Goal: Information Seeking & Learning: Check status

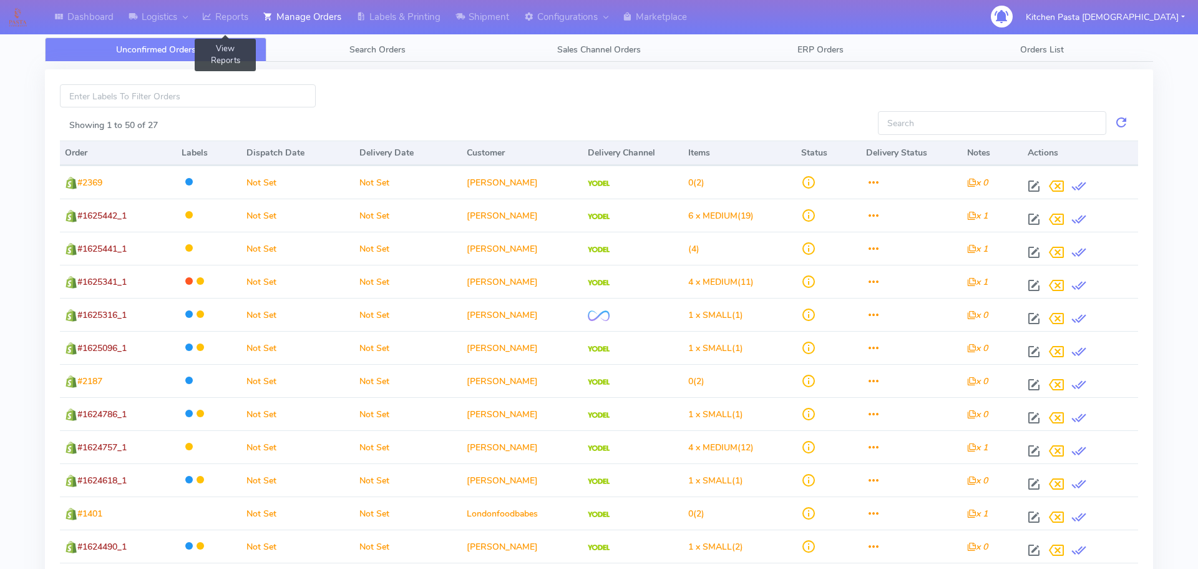
click at [200, 14] on link "Reports" at bounding box center [225, 17] width 61 height 34
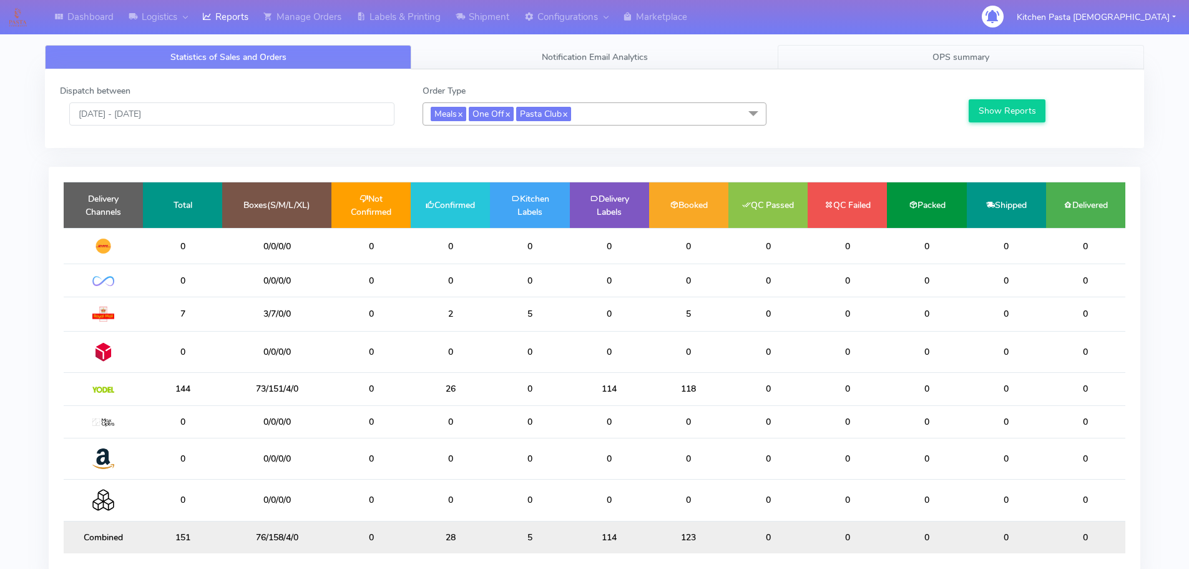
click at [922, 64] on link "OPS summary" at bounding box center [961, 57] width 366 height 24
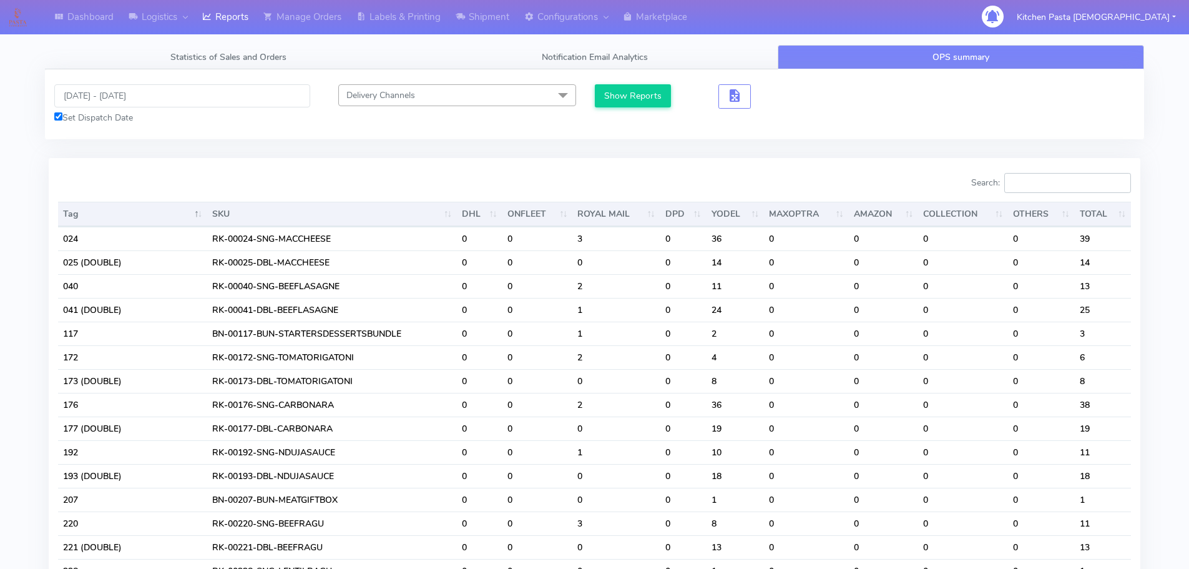
click at [1059, 185] on input "Search:" at bounding box center [1067, 183] width 127 height 20
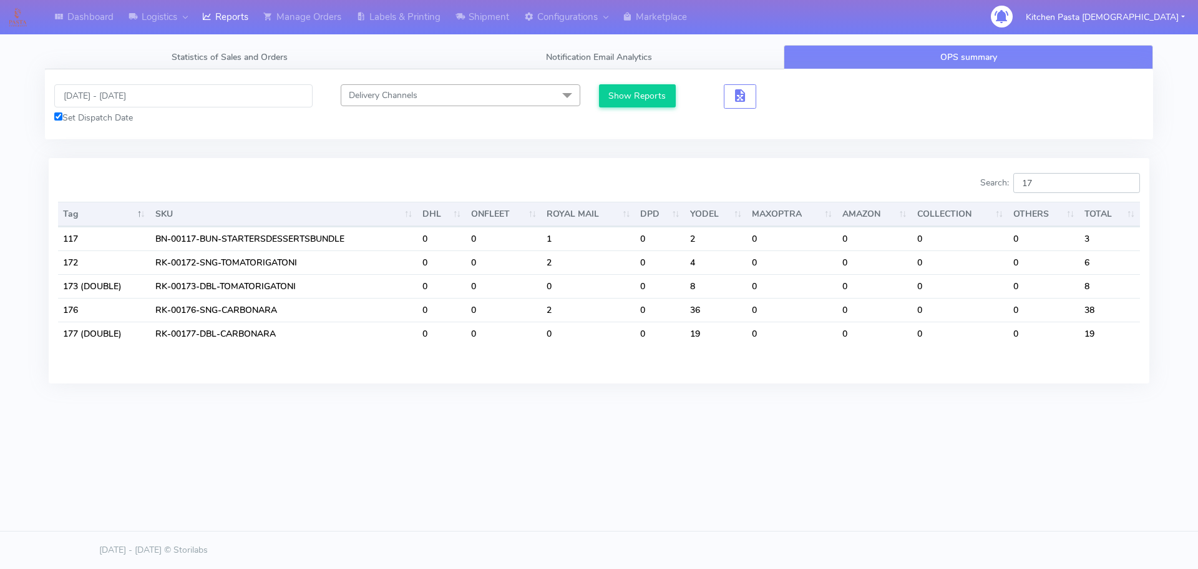
type input "1"
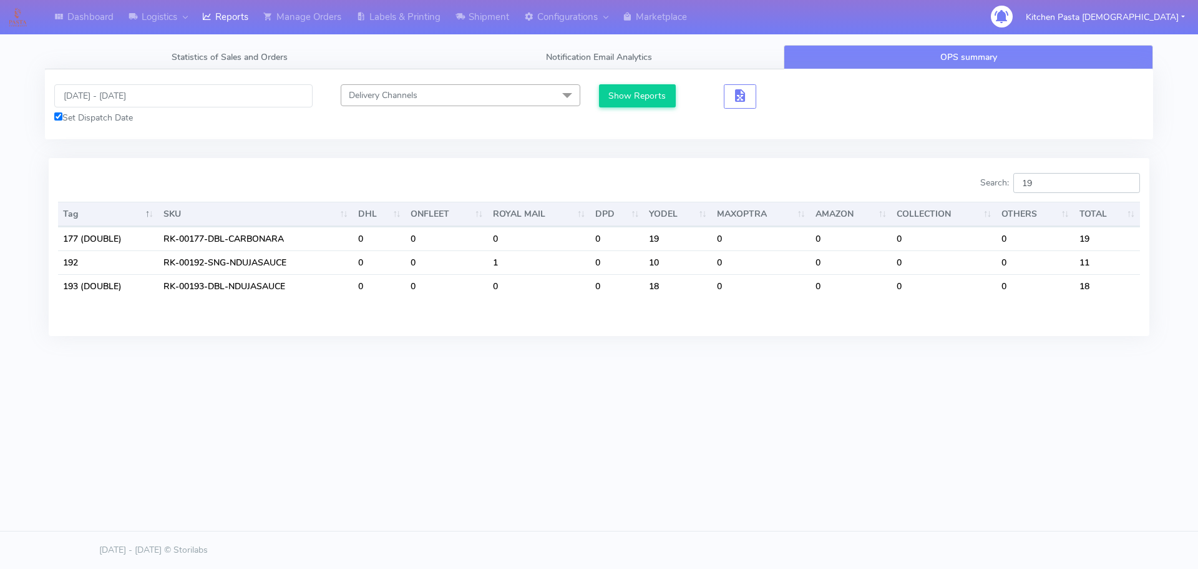
type input "1"
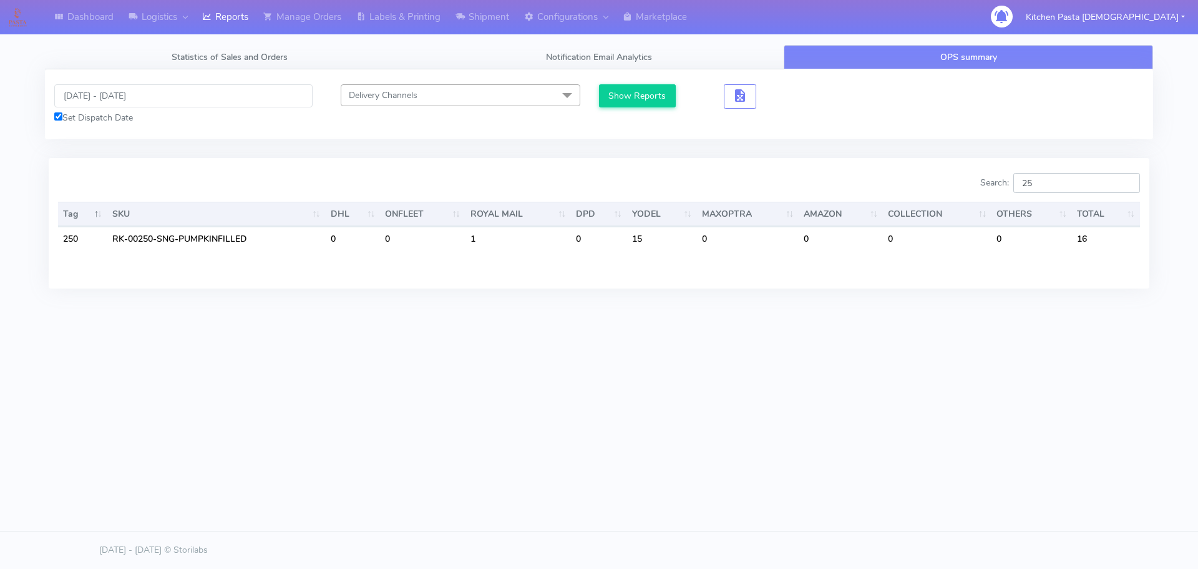
type input "2"
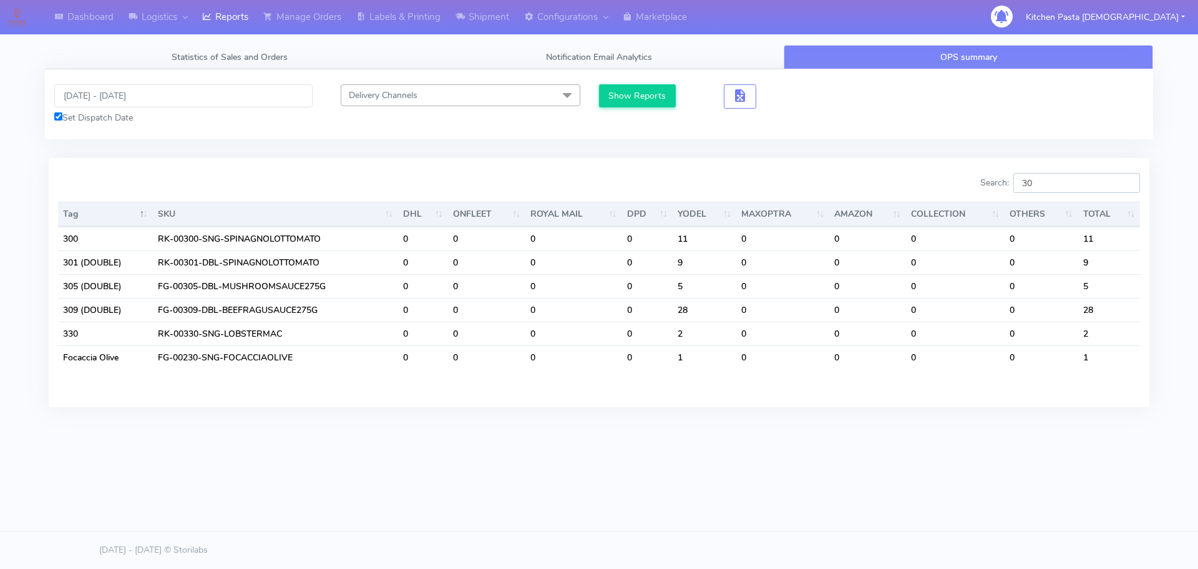
type input "3"
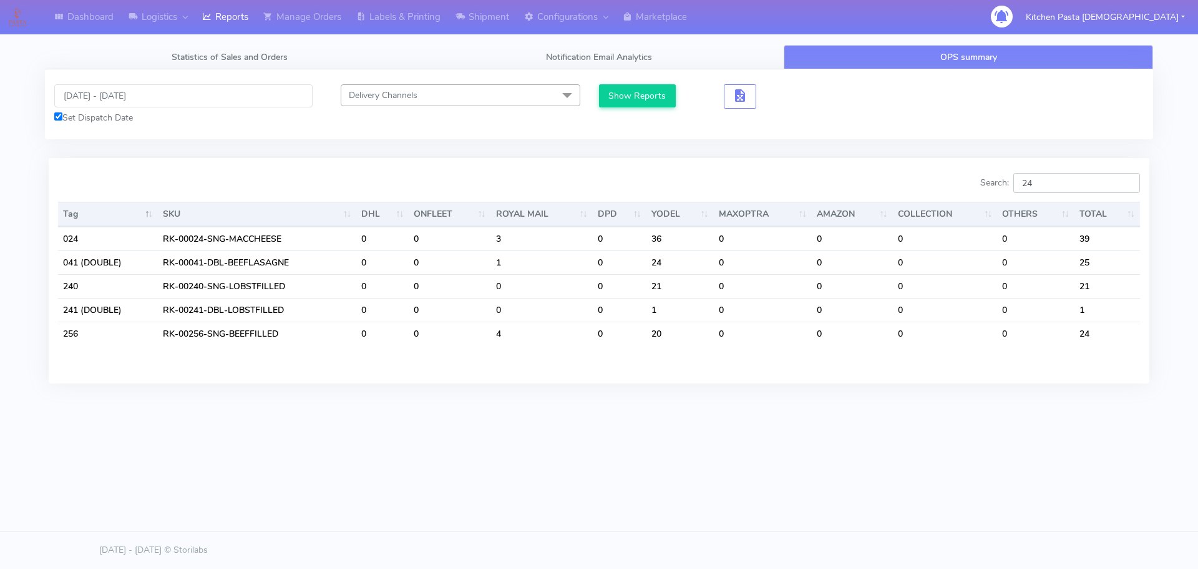
type input "2"
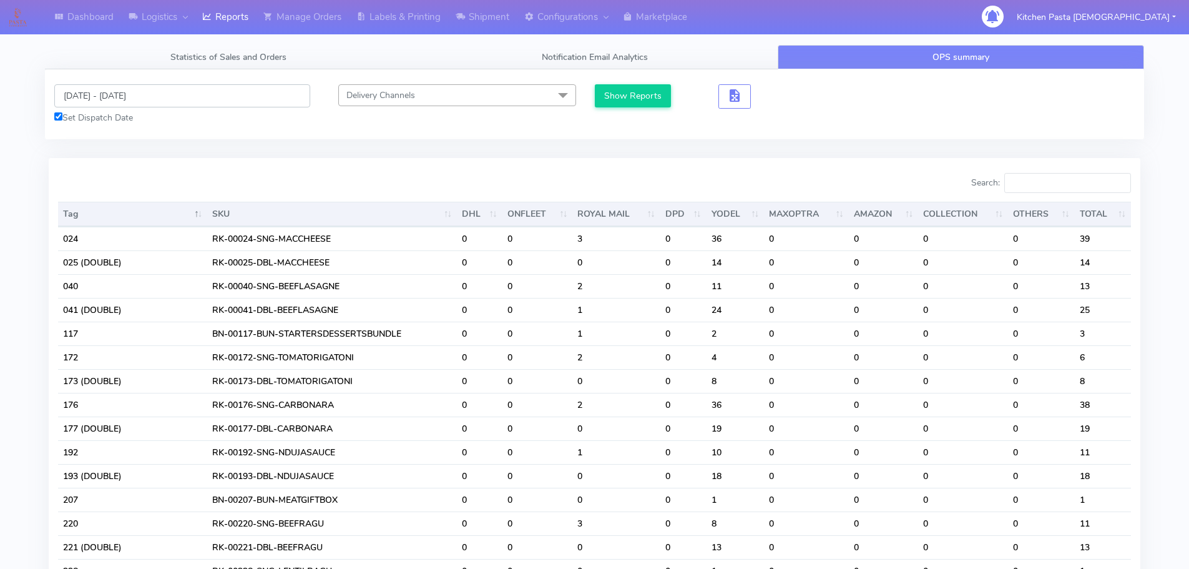
click at [99, 89] on input "[DATE] - [DATE]" at bounding box center [182, 95] width 256 height 23
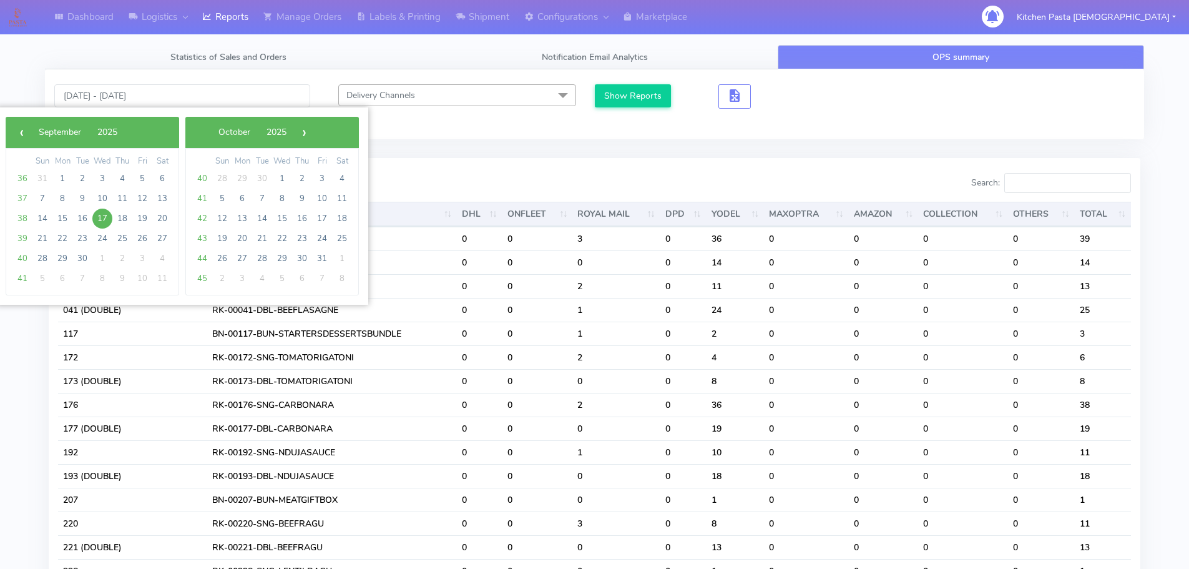
click at [103, 222] on span "17" at bounding box center [102, 218] width 20 height 20
click at [63, 235] on span "22" at bounding box center [62, 238] width 20 height 20
type input "[DATE] - [DATE]"
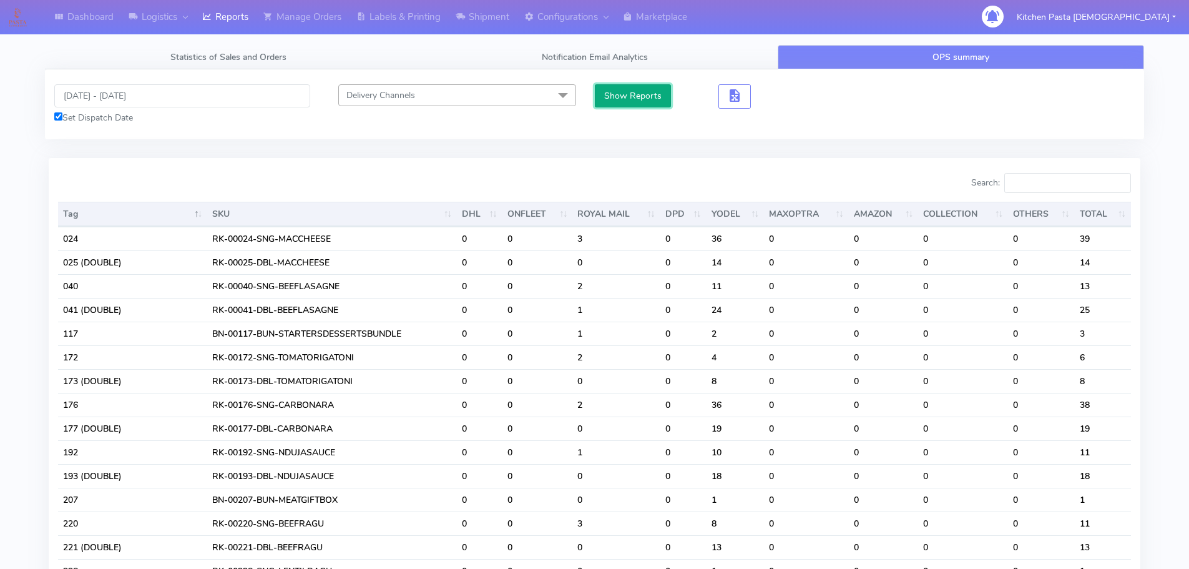
click at [625, 103] on button "Show Reports" at bounding box center [633, 95] width 77 height 23
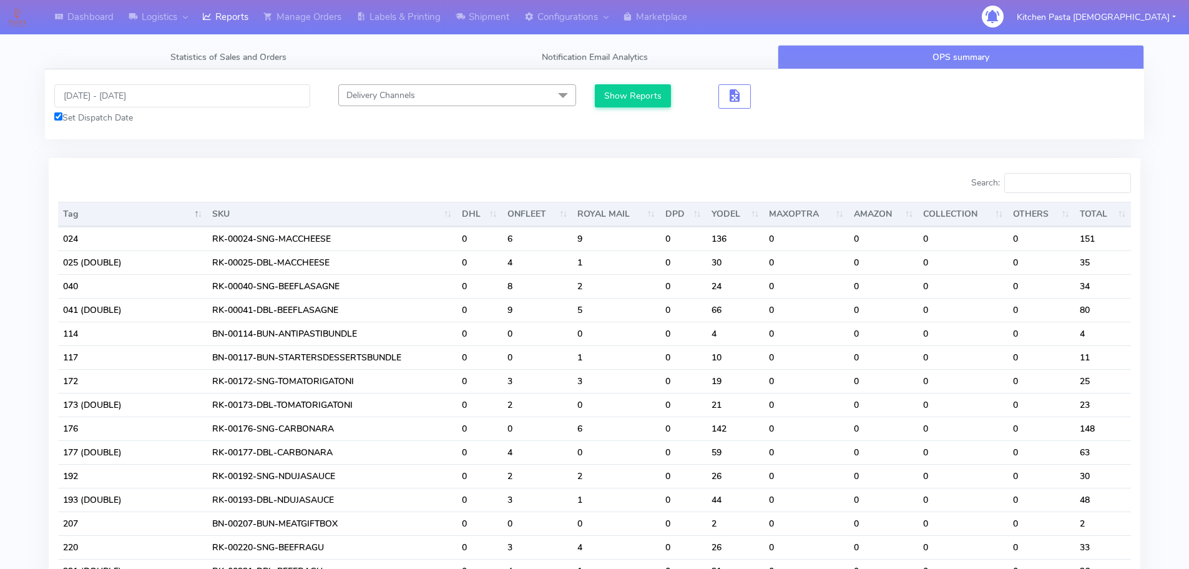
click at [1038, 196] on div "Search:" at bounding box center [867, 185] width 527 height 25
click at [1034, 185] on input "Search:" at bounding box center [1067, 183] width 127 height 20
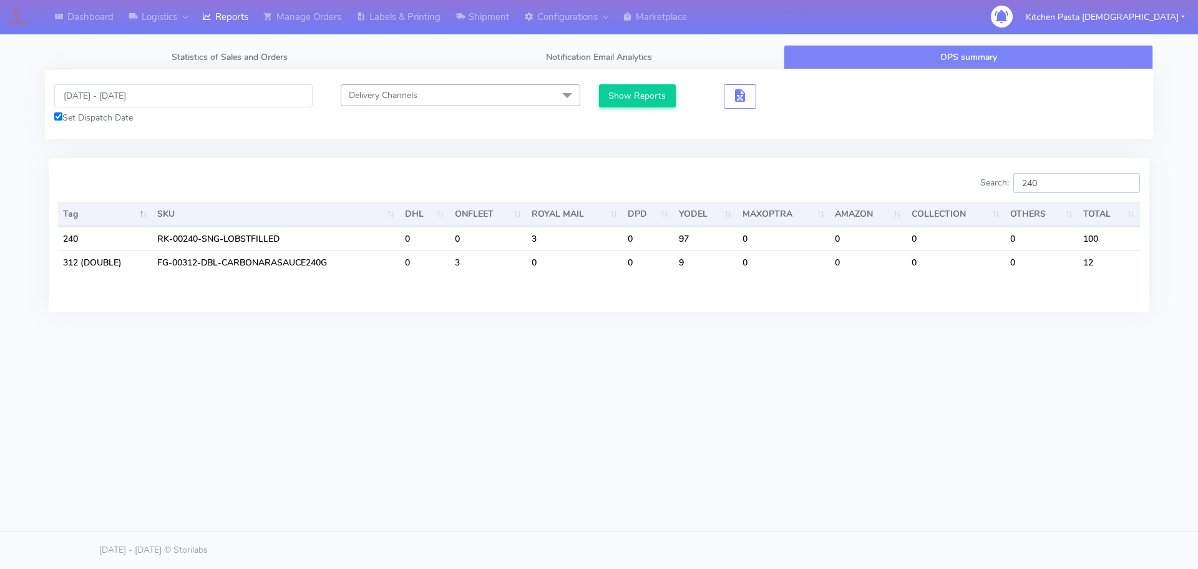
type input "240"
click at [112, 100] on input "[DATE] - [DATE]" at bounding box center [183, 95] width 258 height 23
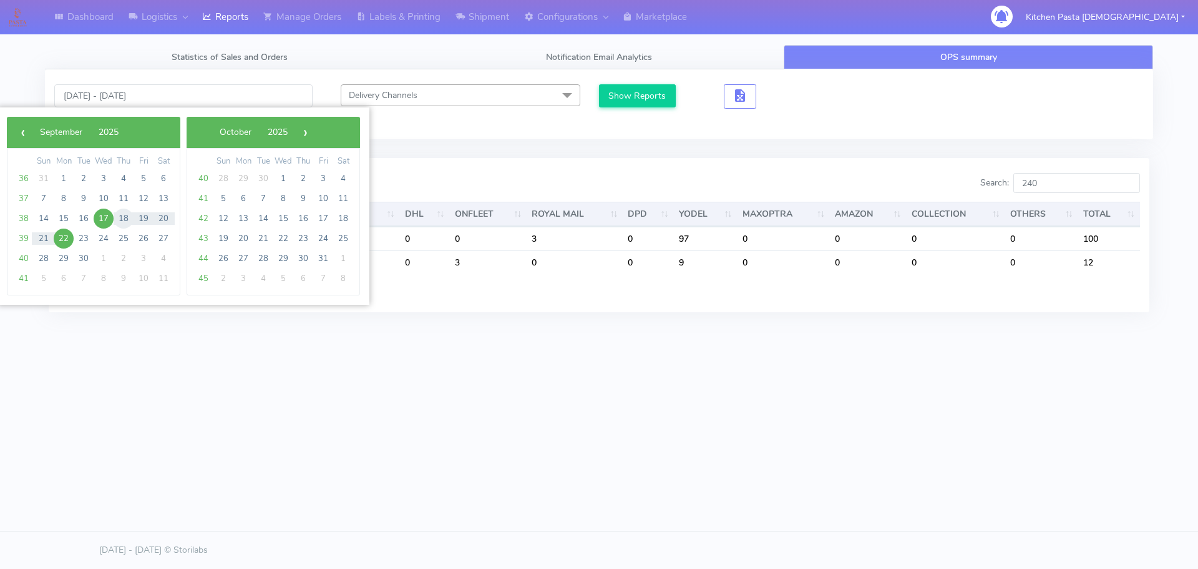
click at [125, 219] on span "18" at bounding box center [124, 218] width 20 height 20
type input "[DATE] - [DATE]"
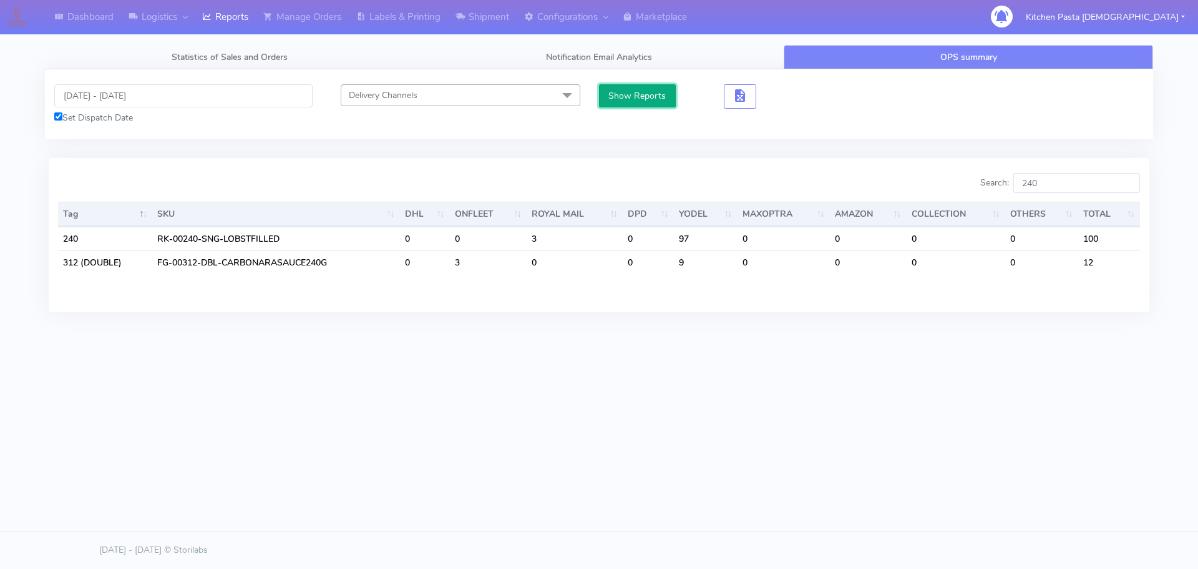
click at [630, 91] on button "Show Reports" at bounding box center [637, 95] width 77 height 23
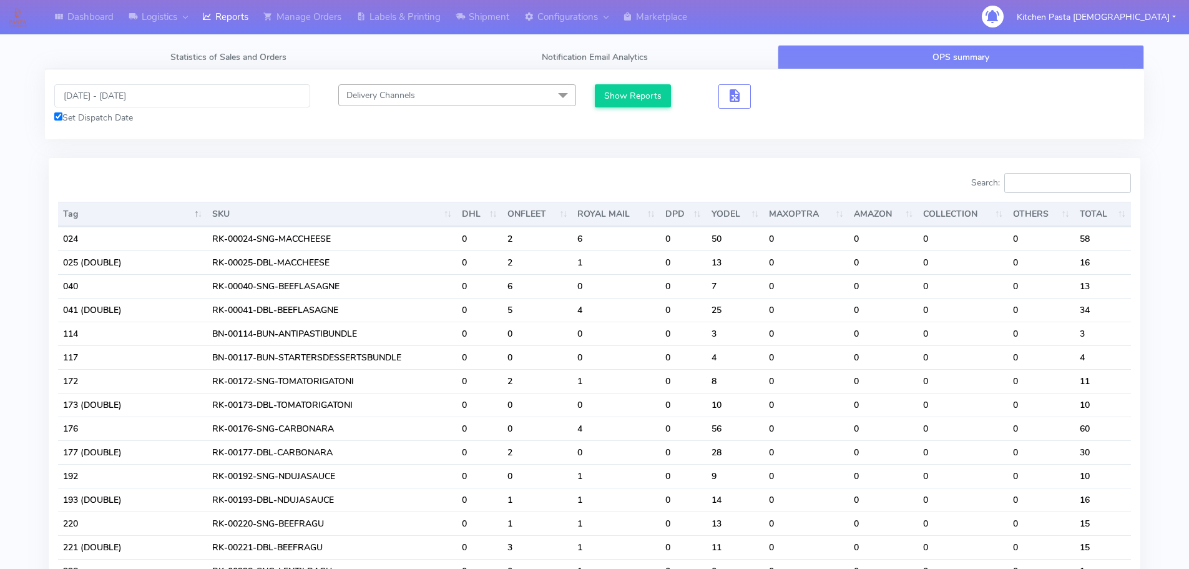
click at [1042, 178] on input "Search:" at bounding box center [1067, 183] width 127 height 20
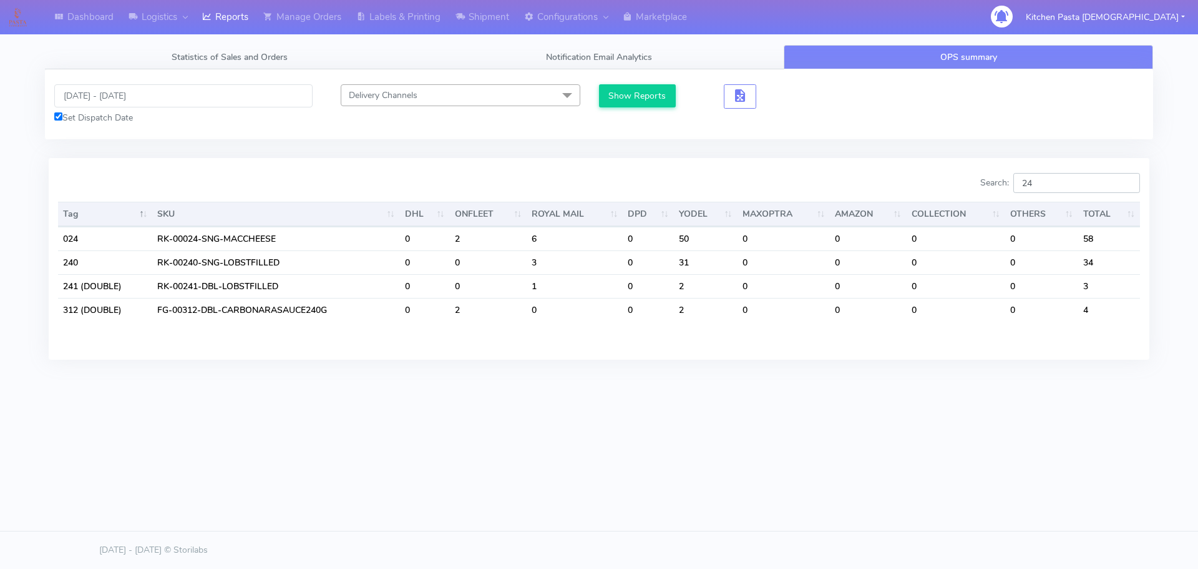
type input "2"
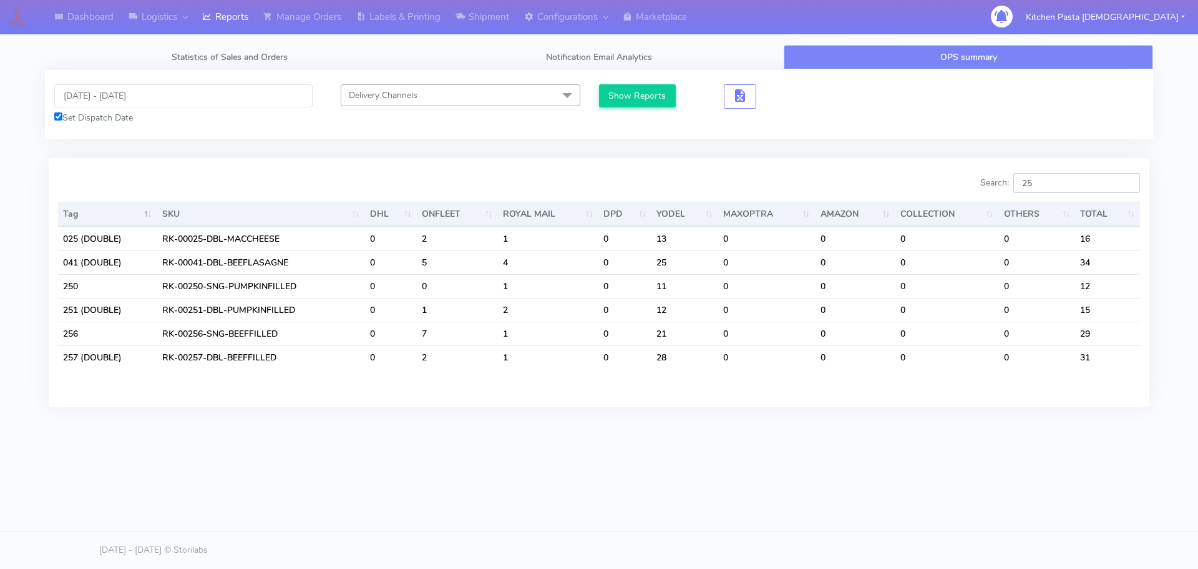
type input "2"
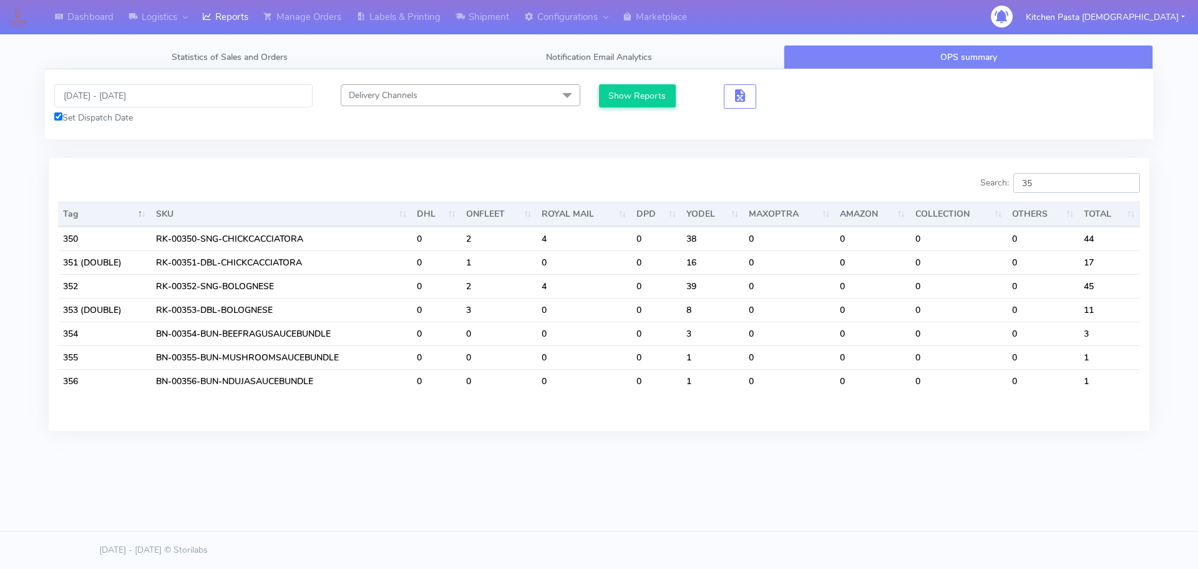
type input "3"
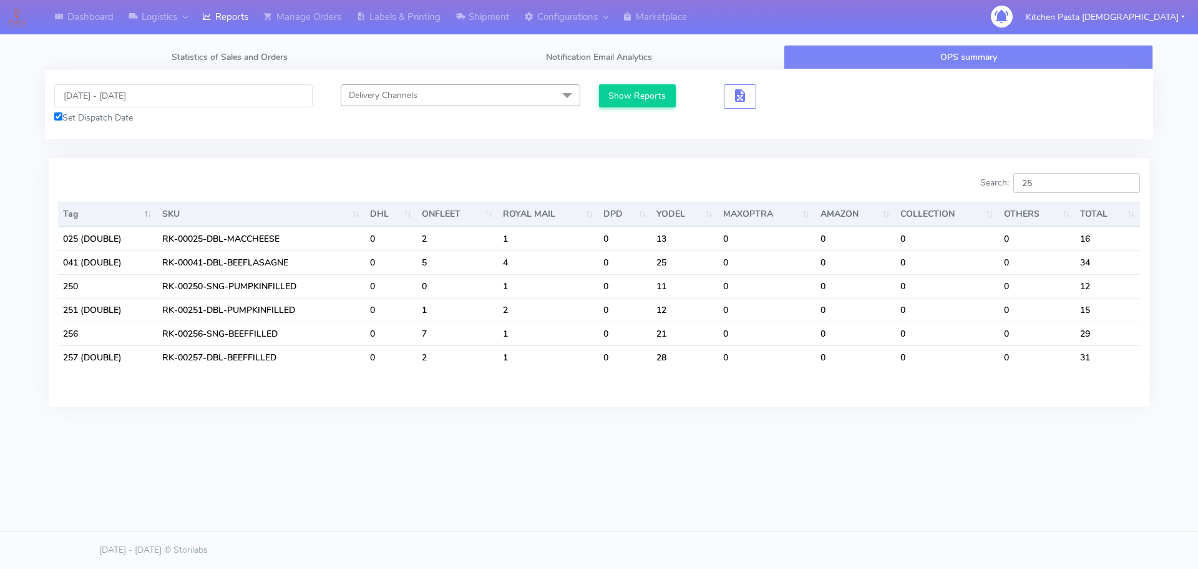
type input "2"
